Goal: Use online tool/utility: Utilize a website feature to perform a specific function

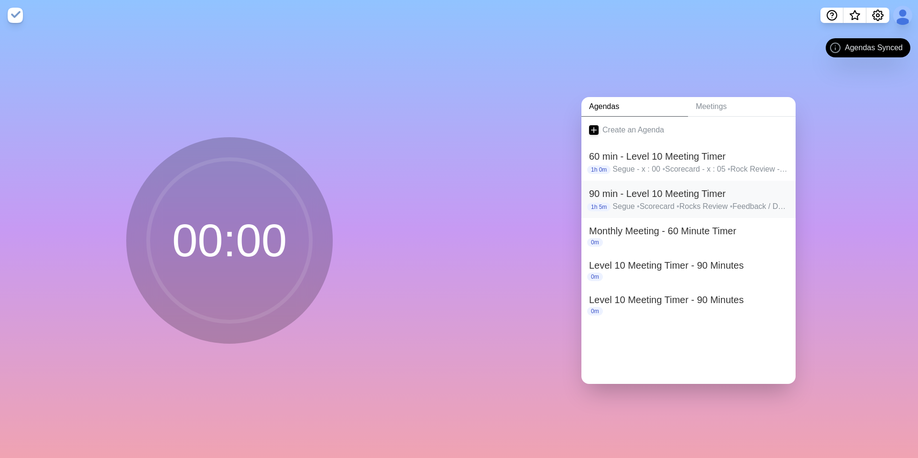
click at [645, 203] on p "Segue • Scorecard • Rocks Review • Feedback / Damage • Actions Completion - fin…" at bounding box center [701, 206] width 176 height 11
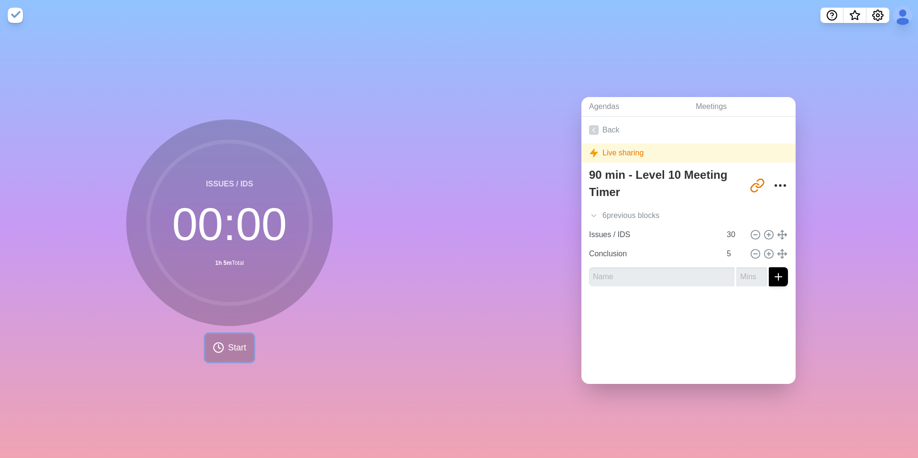
click at [235, 348] on span "Start" at bounding box center [237, 347] width 18 height 13
click at [206, 346] on polygon at bounding box center [207, 348] width 6 height 10
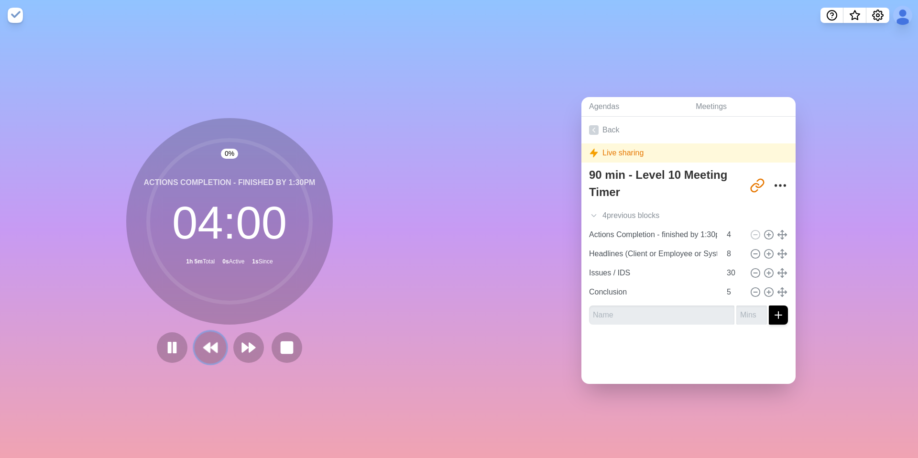
click at [206, 346] on polygon at bounding box center [207, 348] width 6 height 10
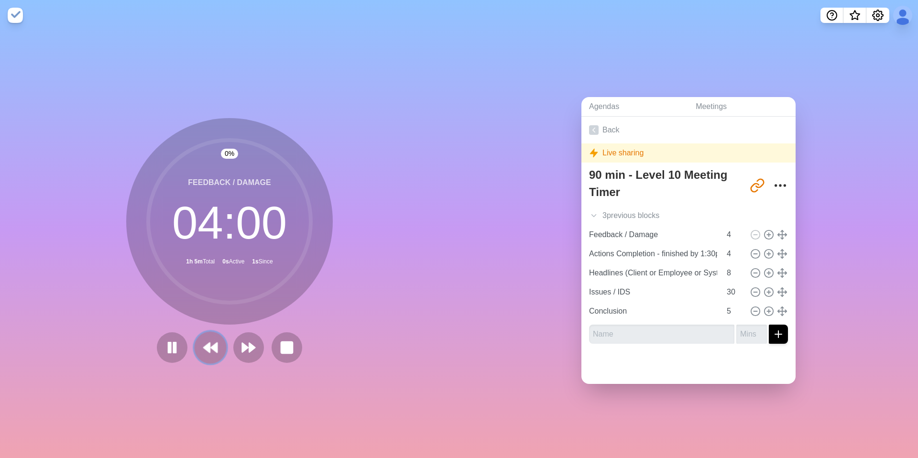
click at [206, 346] on polygon at bounding box center [207, 348] width 6 height 10
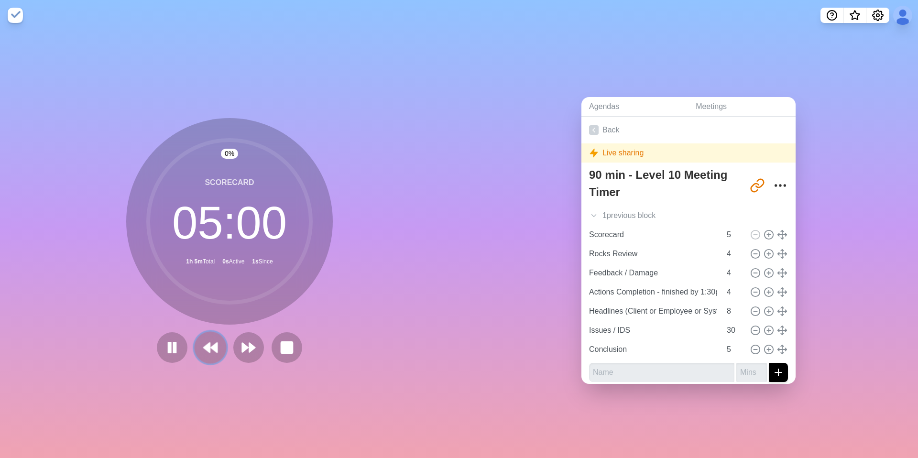
click at [206, 346] on polygon at bounding box center [207, 348] width 6 height 10
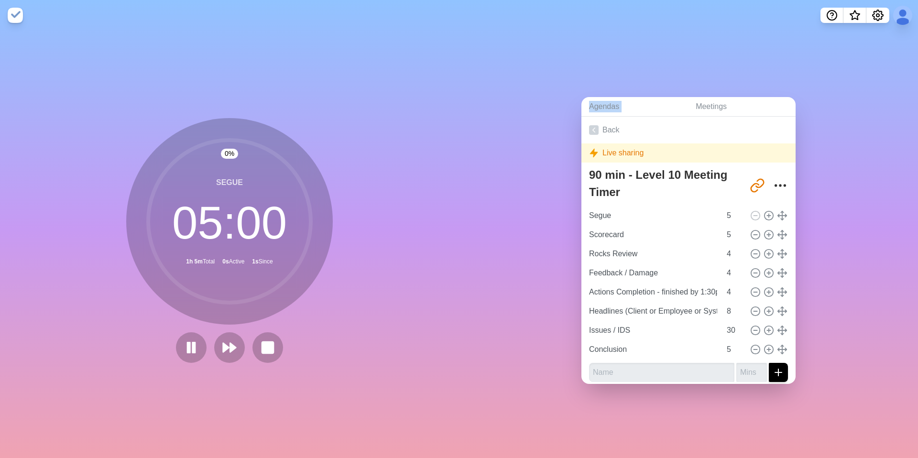
click at [206, 346] on div at bounding box center [229, 347] width 115 height 31
click at [192, 354] on icon at bounding box center [191, 348] width 16 height 16
click at [873, 19] on icon "Settings" at bounding box center [877, 15] width 11 height 11
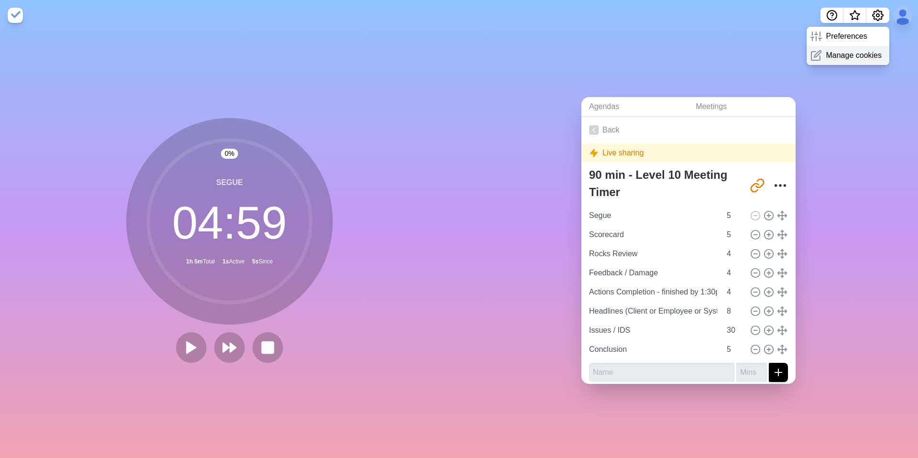
click at [862, 56] on p "Manage cookies" at bounding box center [854, 55] width 56 height 11
click at [877, 17] on icon "Settings" at bounding box center [877, 15] width 11 height 11
click at [873, 36] on div "Preferences" at bounding box center [848, 36] width 83 height 19
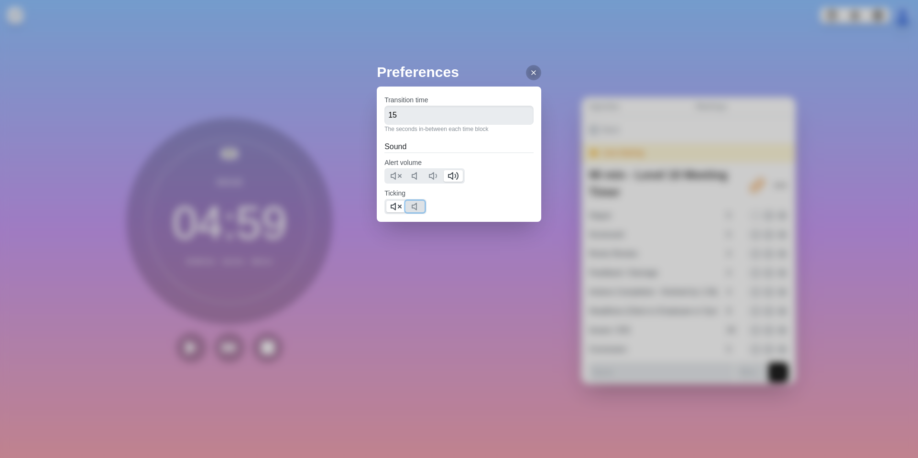
click at [420, 208] on icon at bounding box center [416, 206] width 11 height 11
click at [395, 207] on polygon at bounding box center [393, 206] width 4 height 7
click at [550, 287] on div "Preferences Transition time 15 The seconds in-between each time block Sound Ale…" at bounding box center [459, 229] width 918 height 458
